Goal: Navigation & Orientation: Find specific page/section

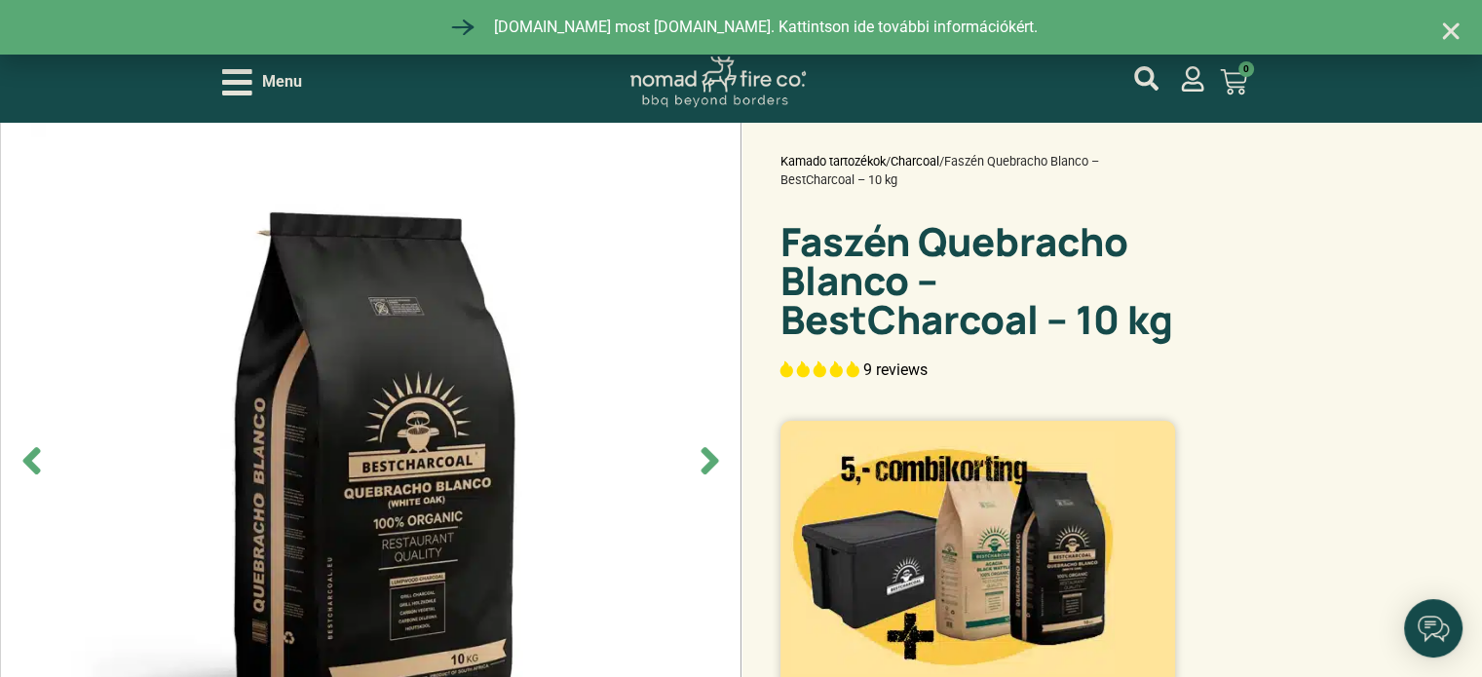
select select "most-helpful"
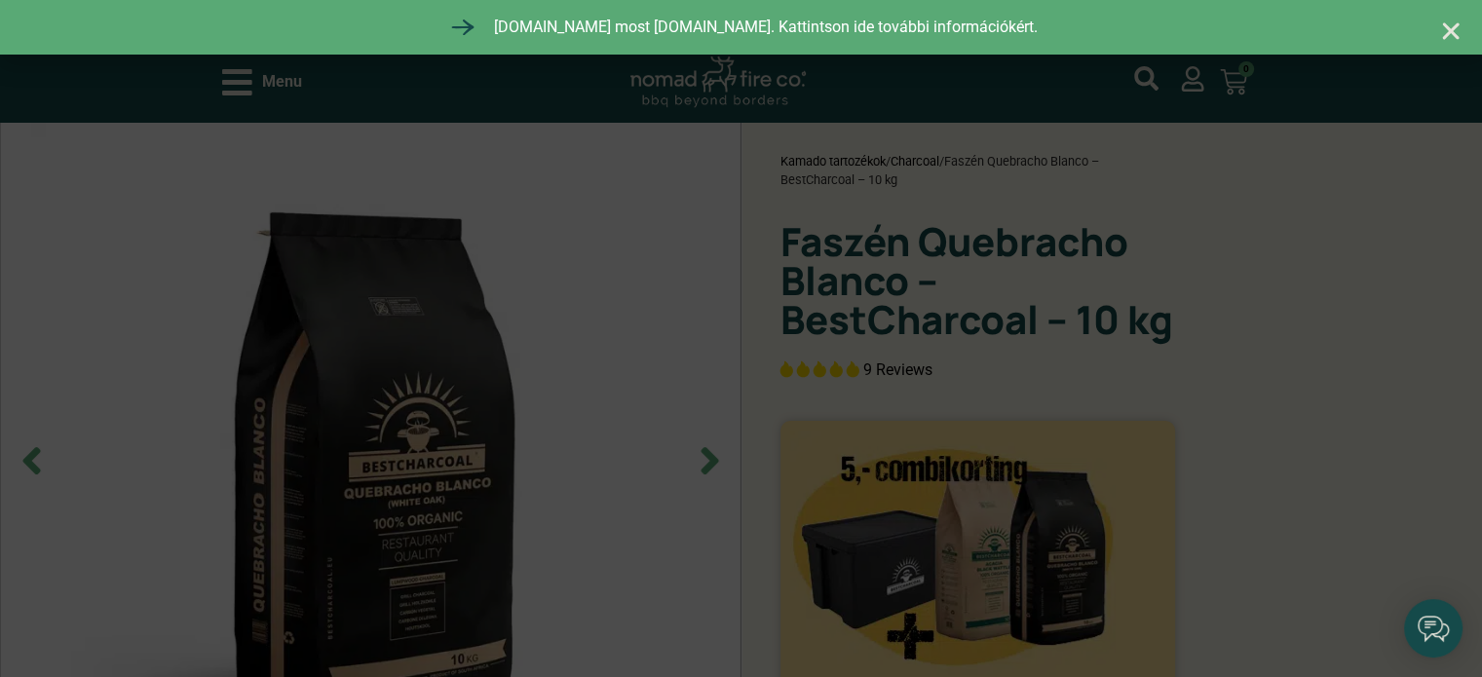
click at [242, 84] on div "Cookies Om de beste ervaringen te bieden, gebruiken wij technologieën zoals coo…" at bounding box center [741, 338] width 1482 height 677
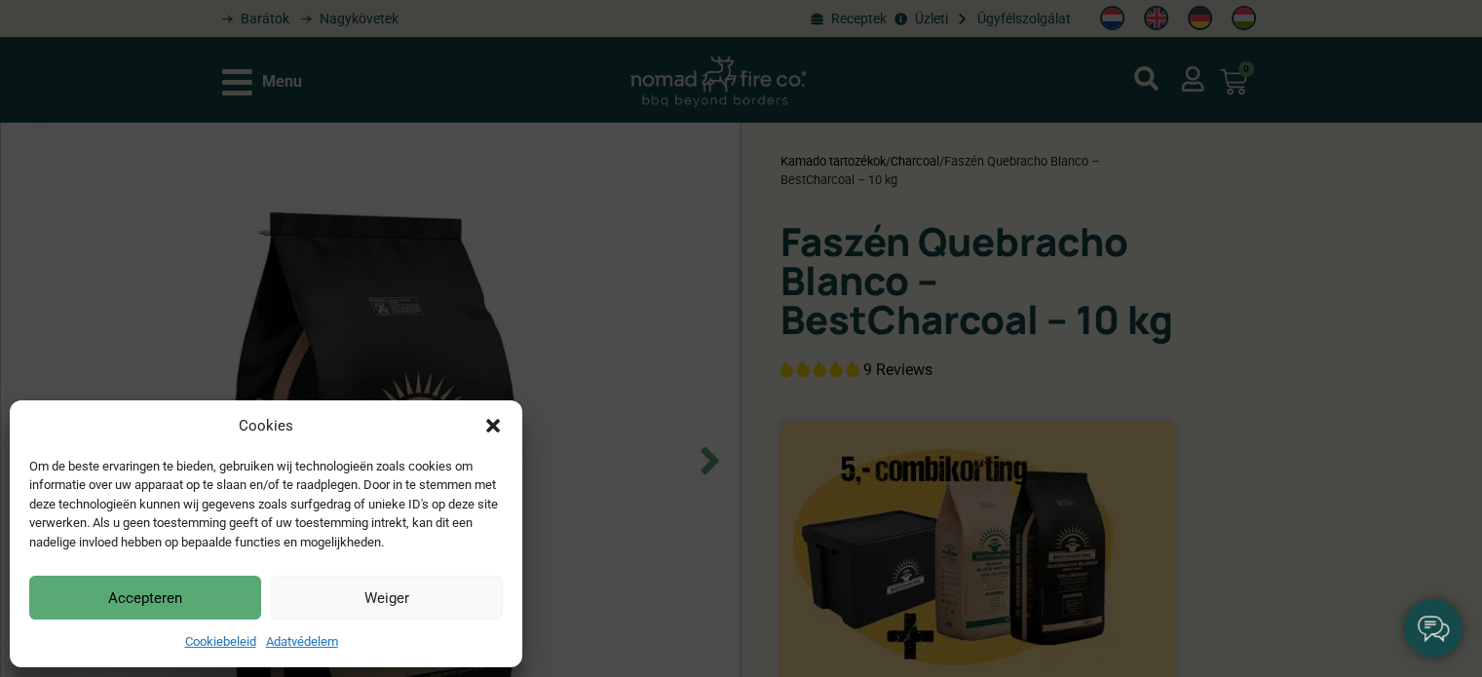
click at [496, 428] on icon "Párbeszéd bezárása" at bounding box center [493, 426] width 14 height 14
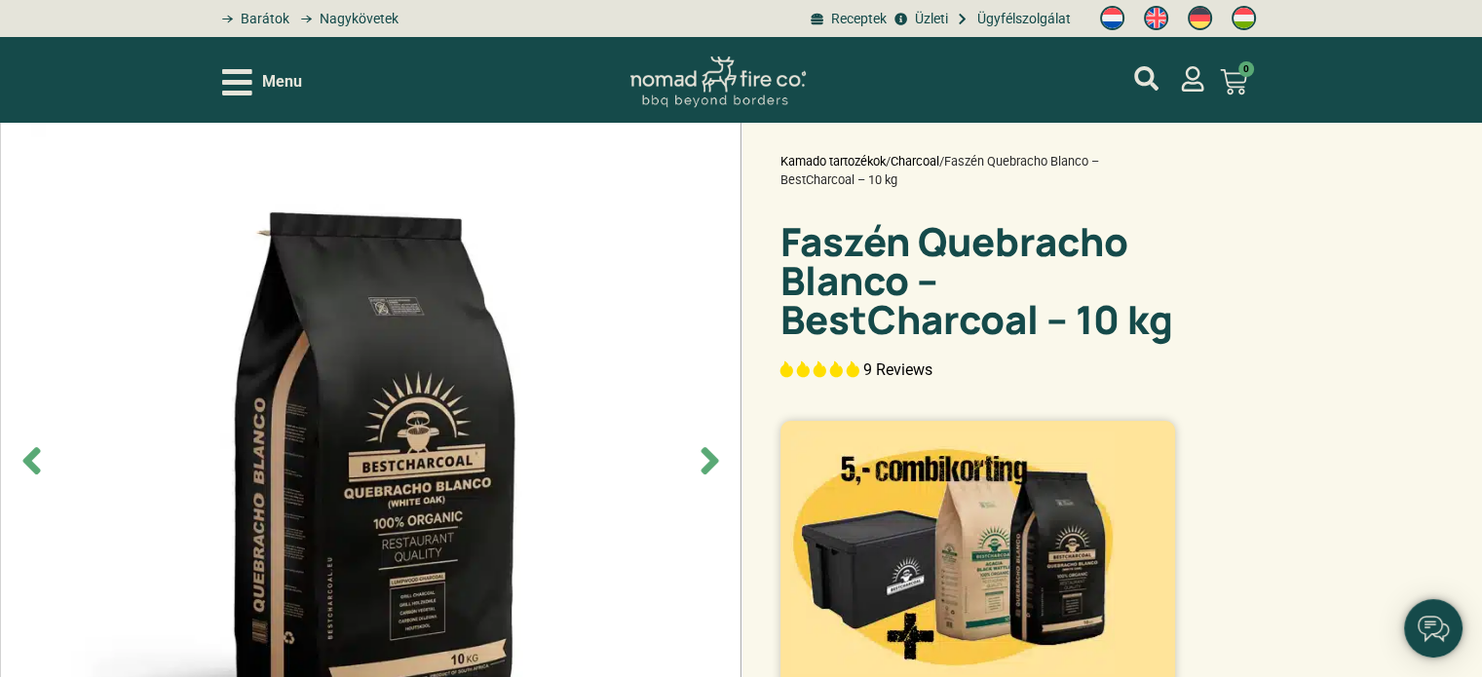
click at [263, 83] on span "Menu" at bounding box center [282, 81] width 40 height 23
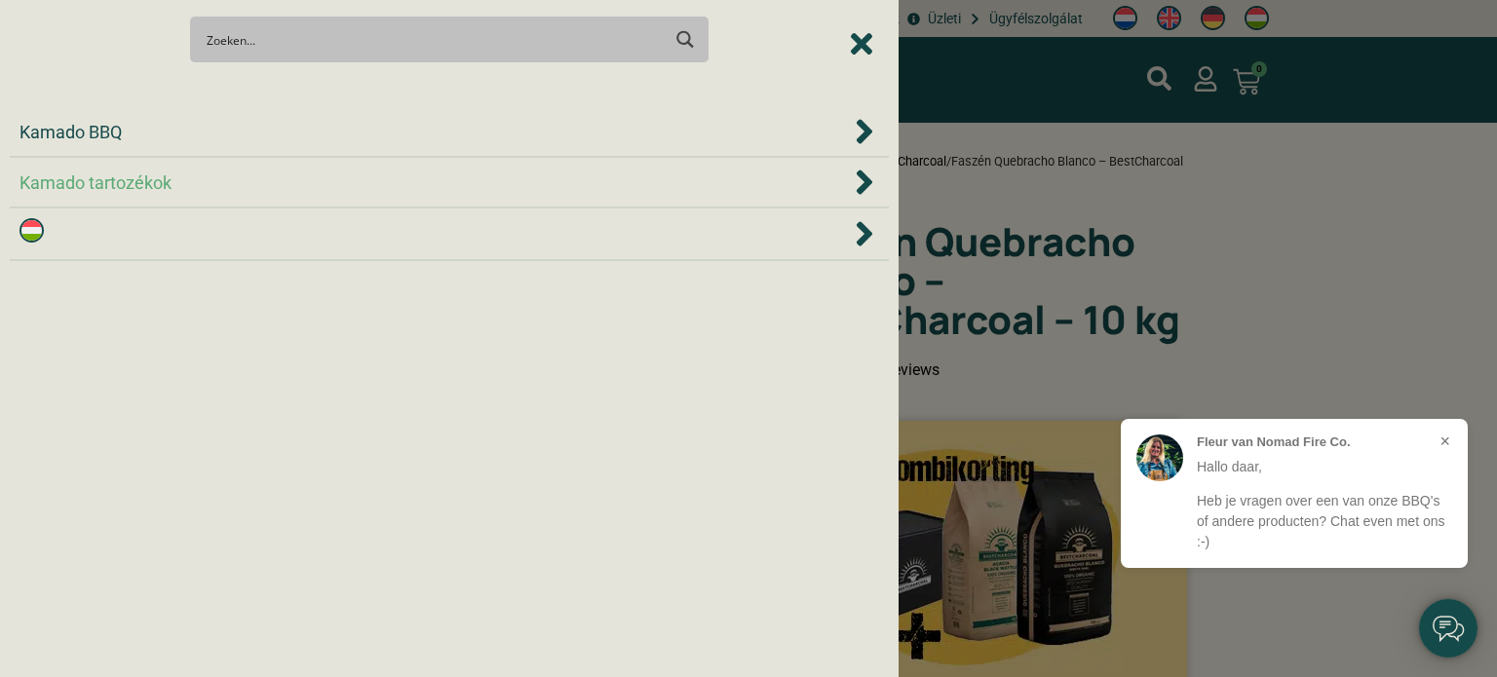
click at [365, 186] on div "Kamado tartozékok" at bounding box center [449, 182] width 860 height 29
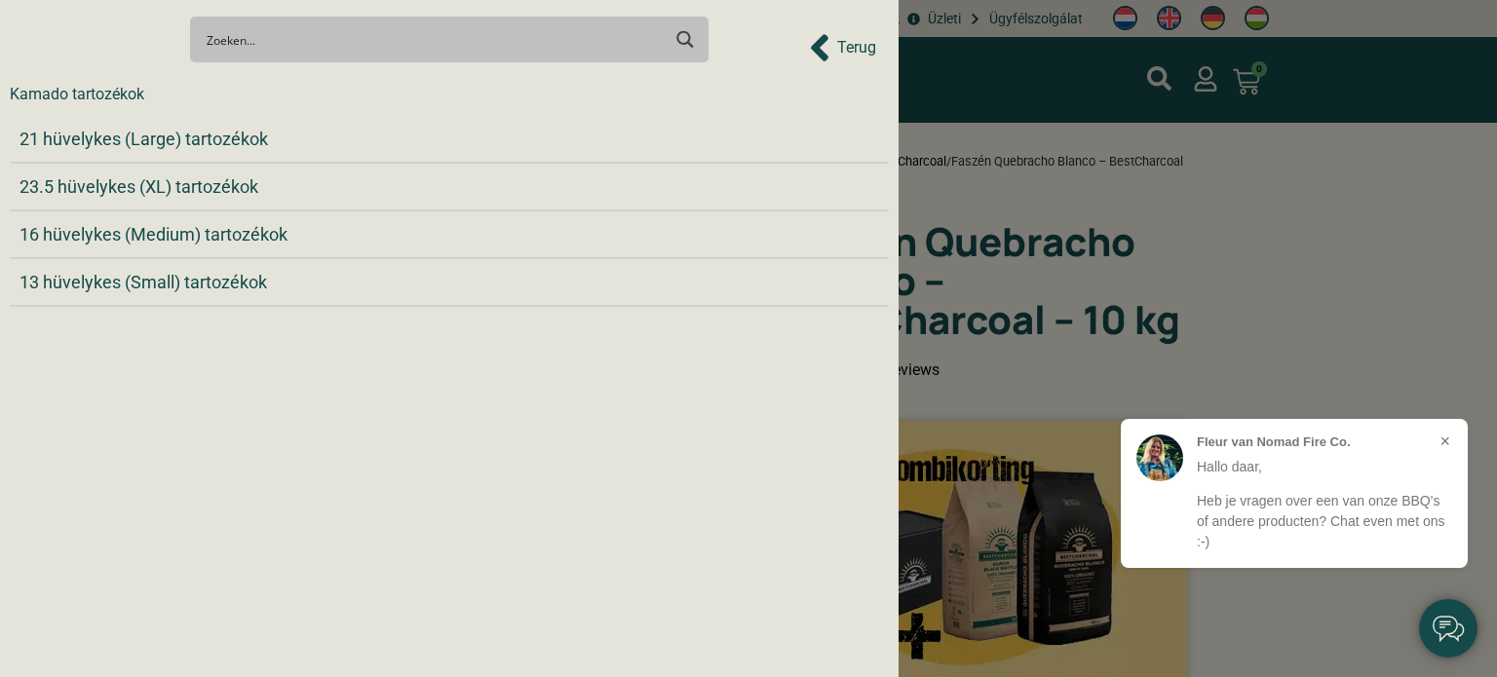
click at [830, 48] on div "Terug" at bounding box center [842, 47] width 67 height 43
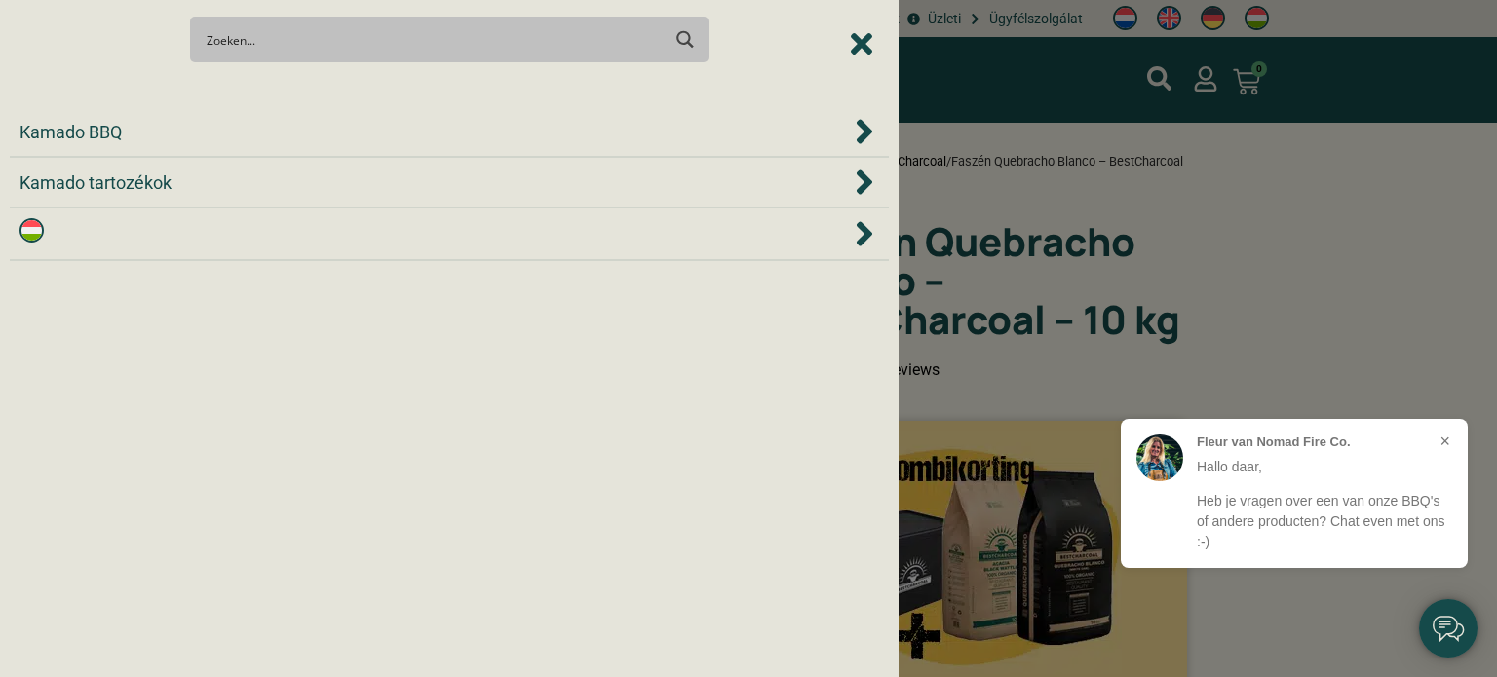
click at [229, 236] on div at bounding box center [449, 233] width 860 height 31
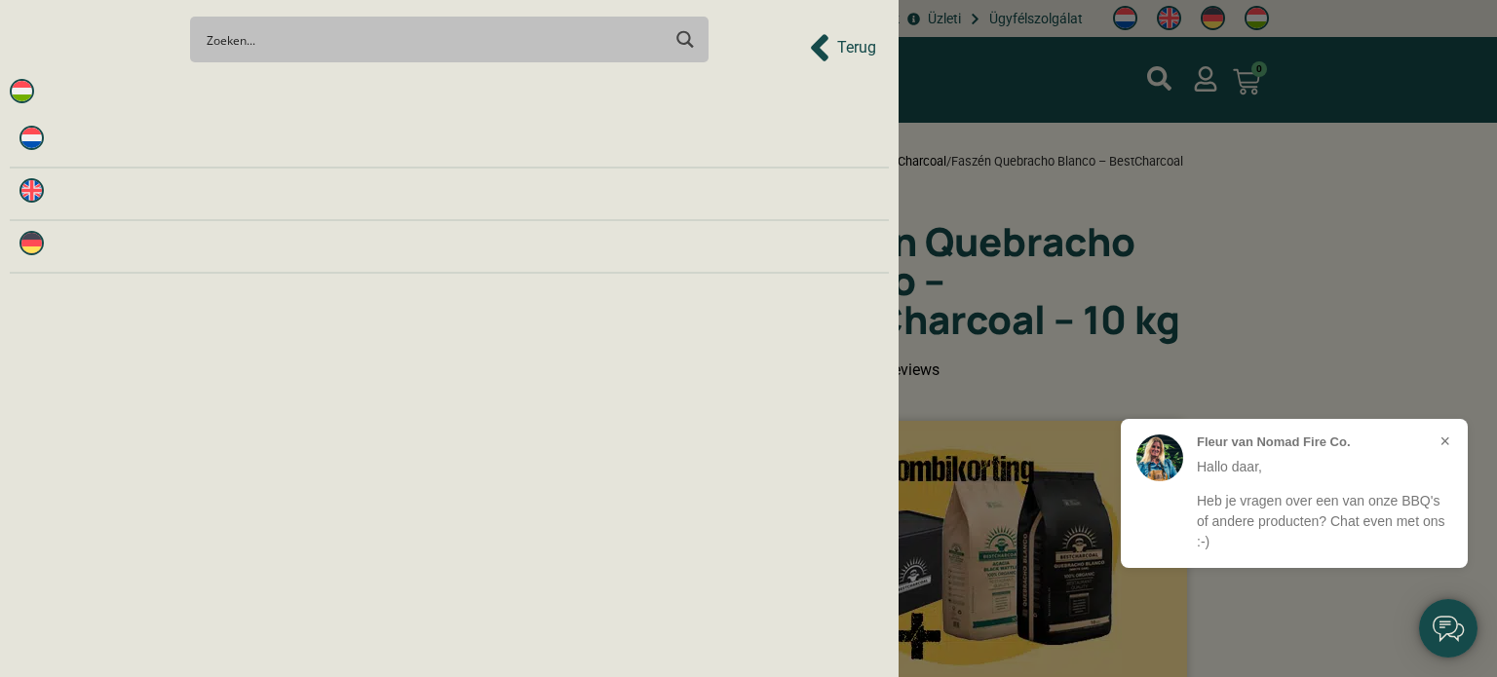
click at [30, 97] on img at bounding box center [22, 91] width 24 height 24
click at [24, 99] on img at bounding box center [22, 91] width 24 height 24
